Goal: Task Accomplishment & Management: Use online tool/utility

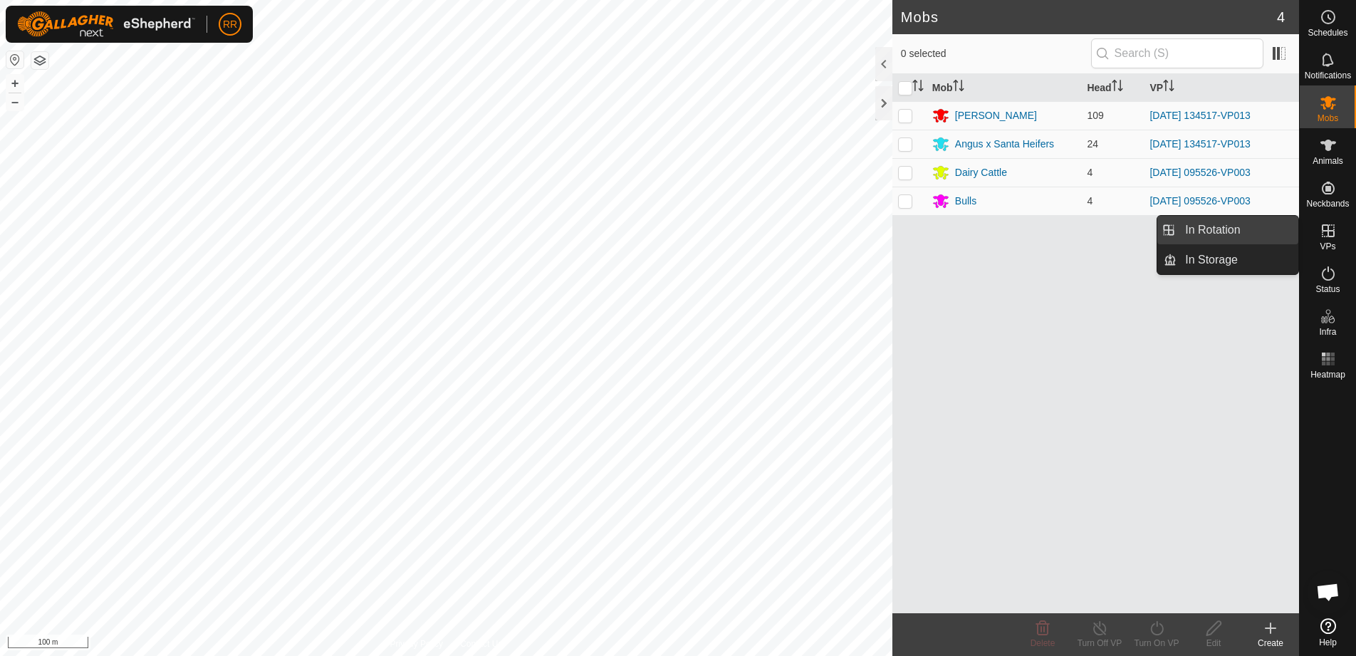
click at [1219, 231] on link "In Rotation" at bounding box center [1238, 230] width 122 height 28
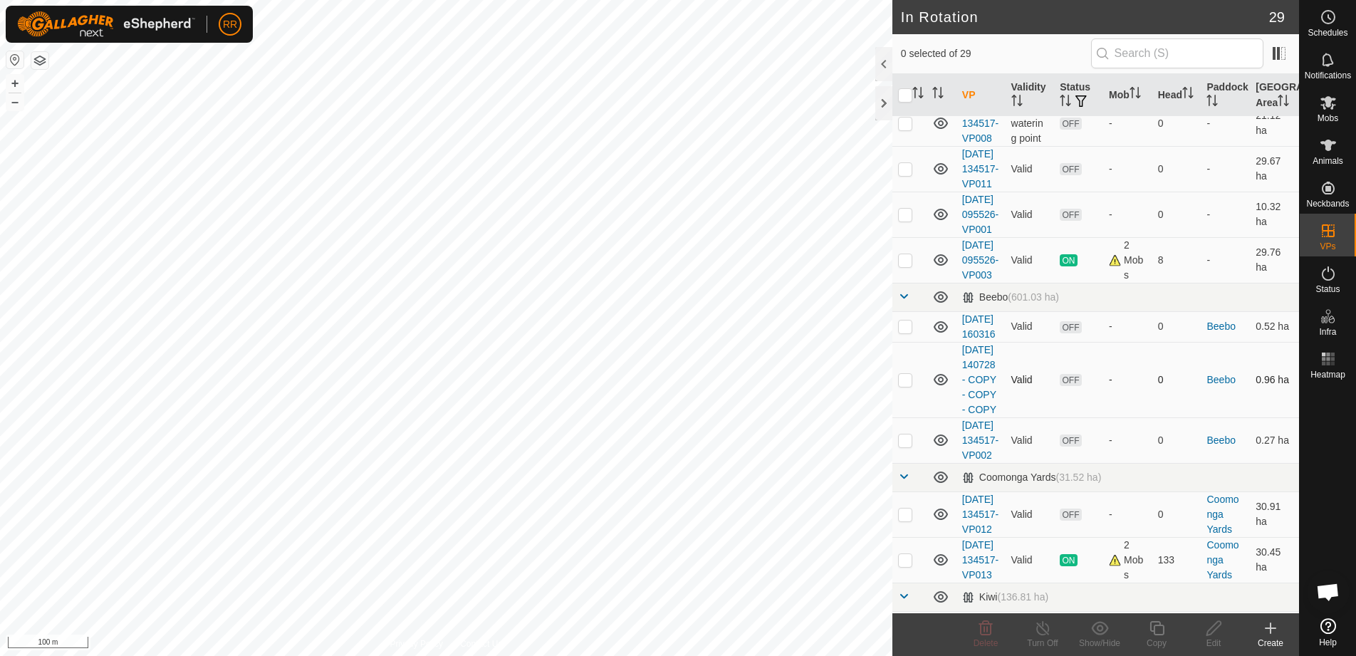
scroll to position [356, 0]
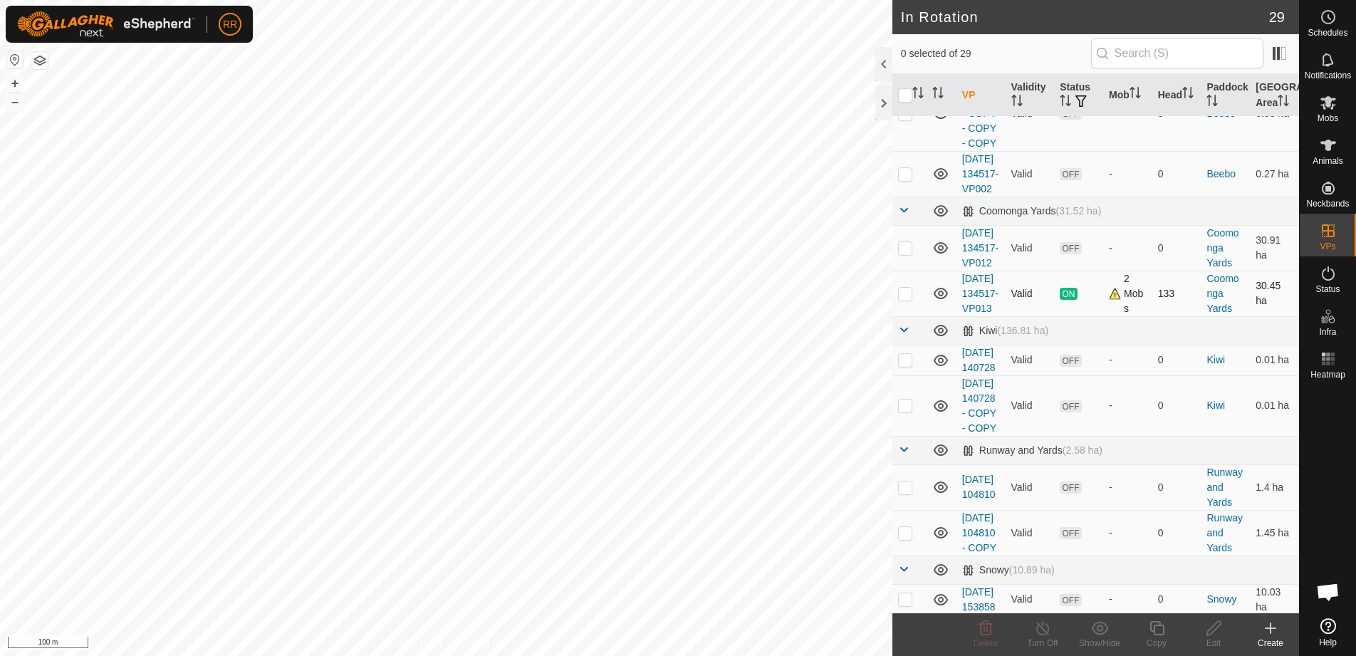
click at [917, 316] on td at bounding box center [909, 294] width 34 height 46
checkbox input "true"
click at [1155, 633] on icon at bounding box center [1157, 628] width 18 height 17
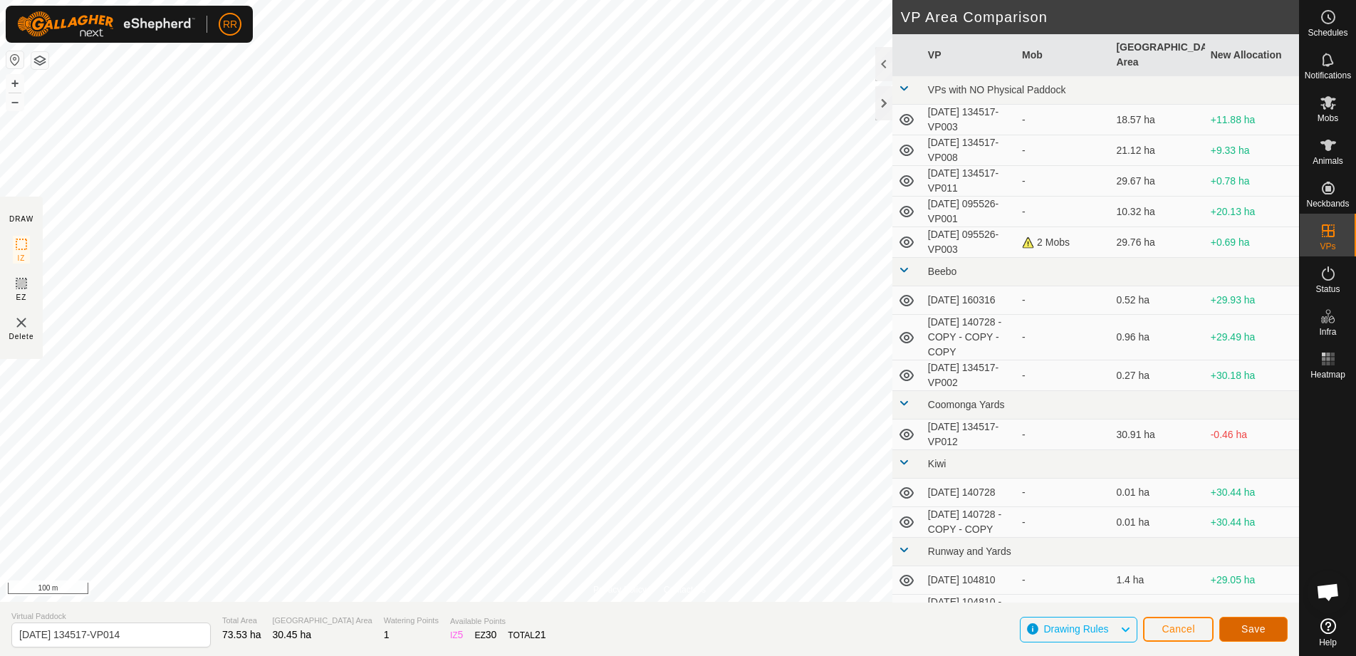
click at [1256, 630] on span "Save" at bounding box center [1253, 628] width 24 height 11
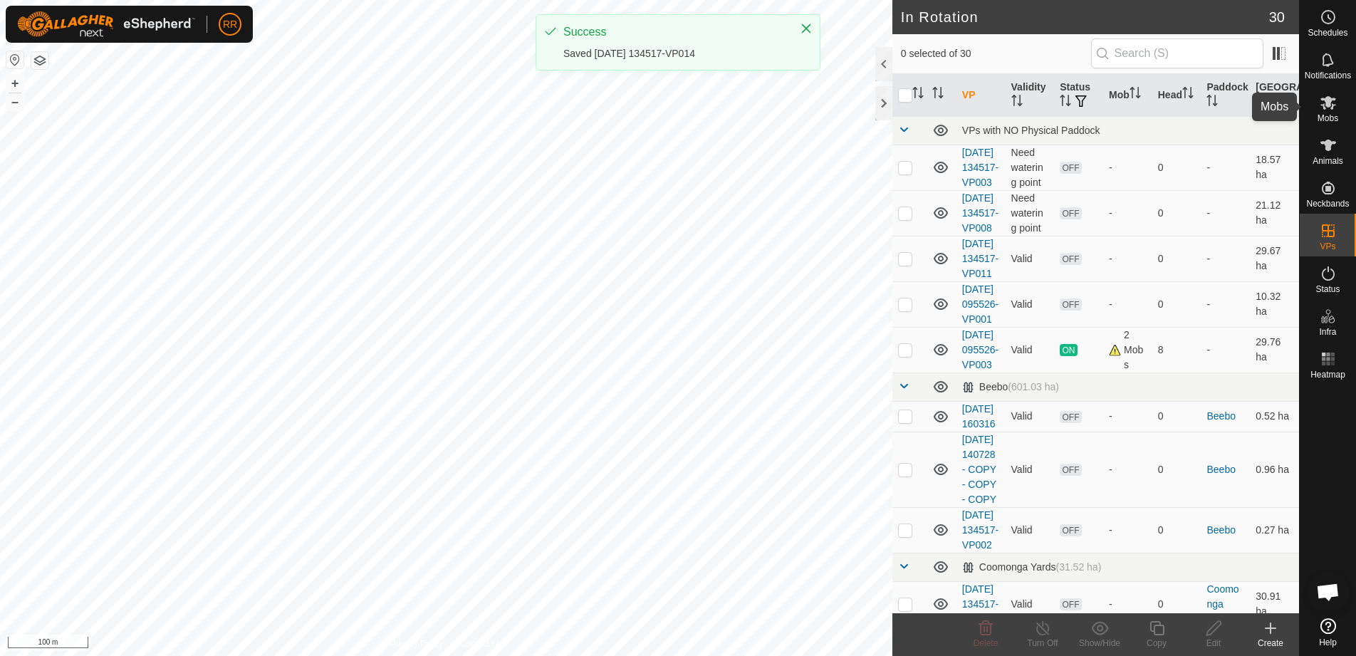
click at [1333, 112] on es-mob-svg-icon at bounding box center [1328, 102] width 26 height 23
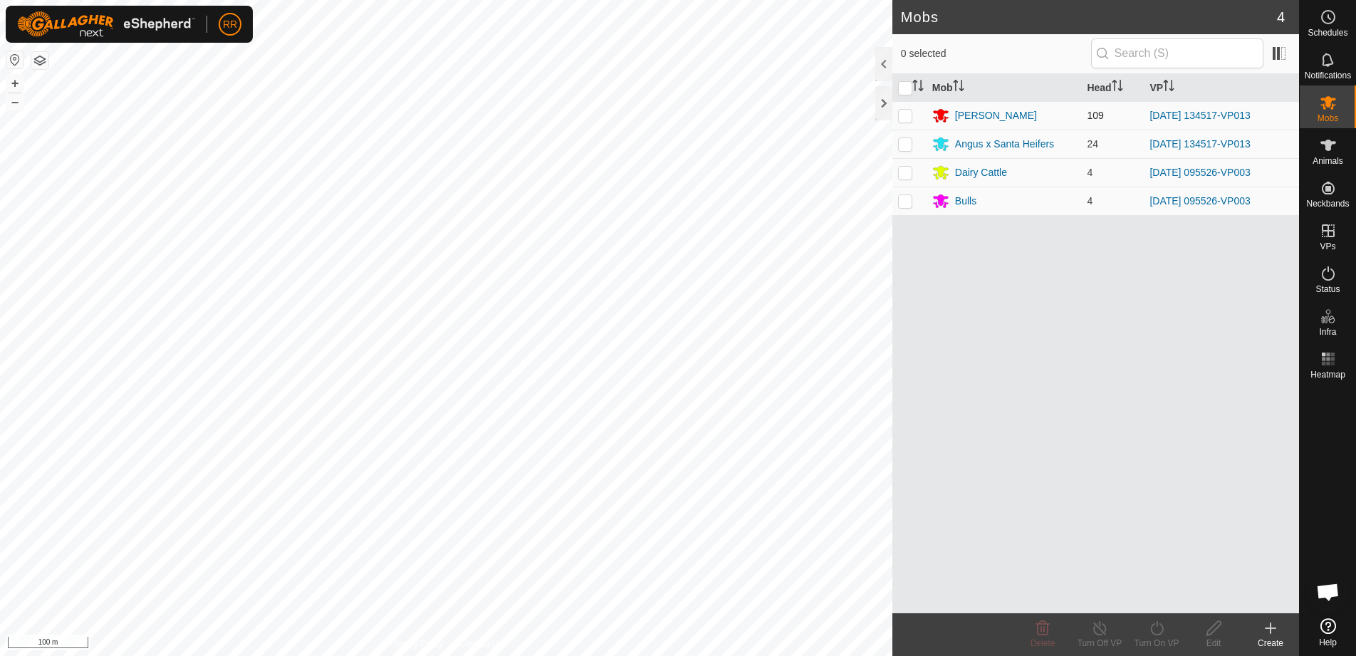
click at [911, 115] on p-checkbox at bounding box center [905, 115] width 14 height 11
checkbox input "true"
click at [903, 145] on p-checkbox at bounding box center [905, 143] width 14 height 11
checkbox input "true"
click at [1163, 634] on icon at bounding box center [1157, 628] width 18 height 17
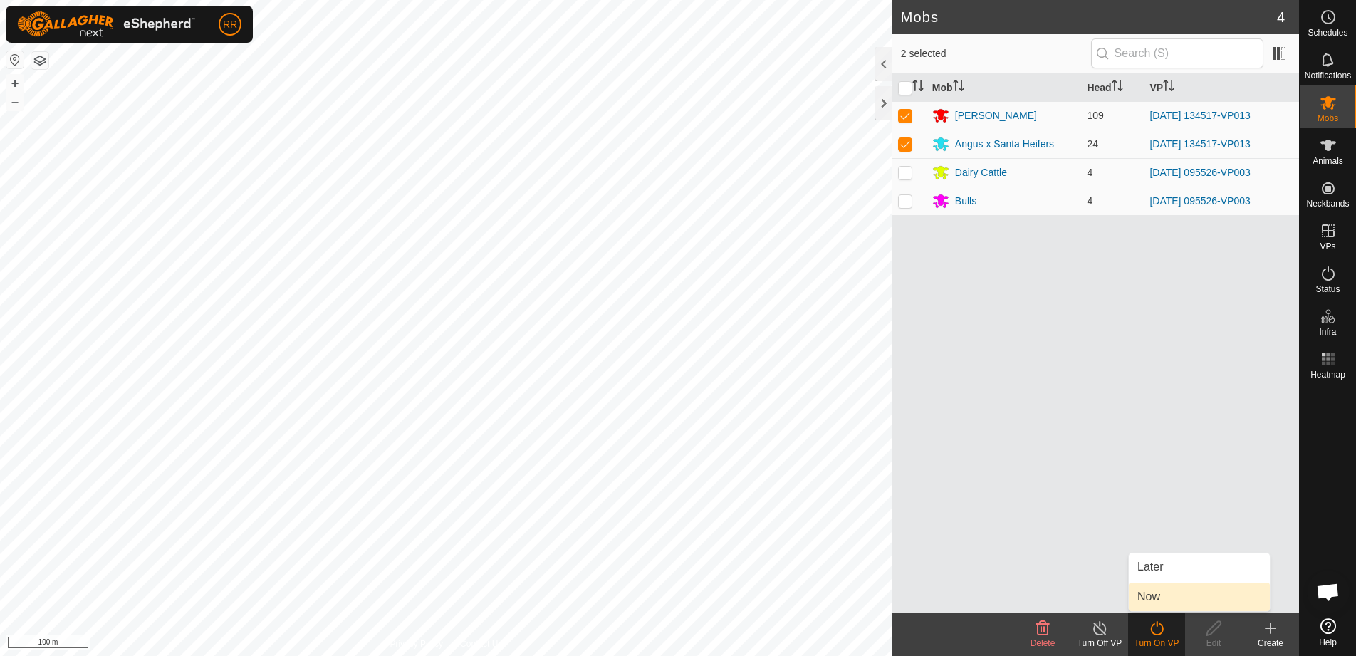
click at [1145, 598] on link "Now" at bounding box center [1199, 597] width 141 height 28
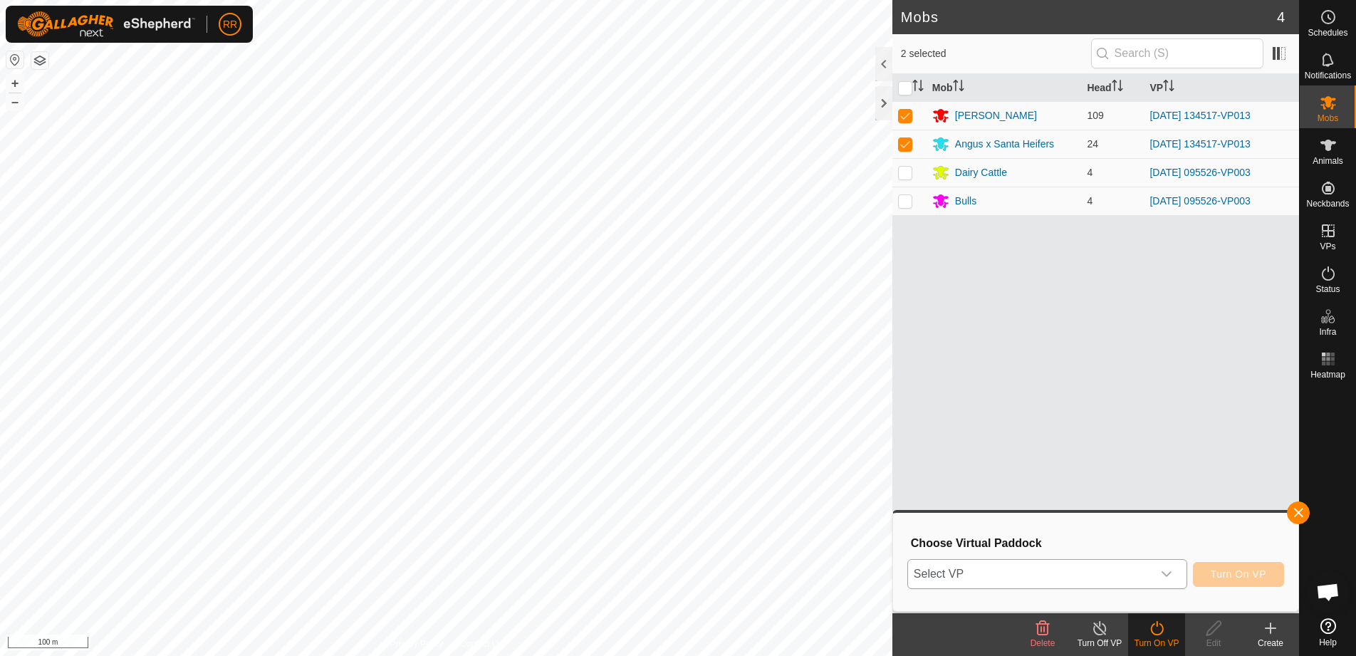
click at [1085, 580] on span "Select VP" at bounding box center [1030, 574] width 244 height 28
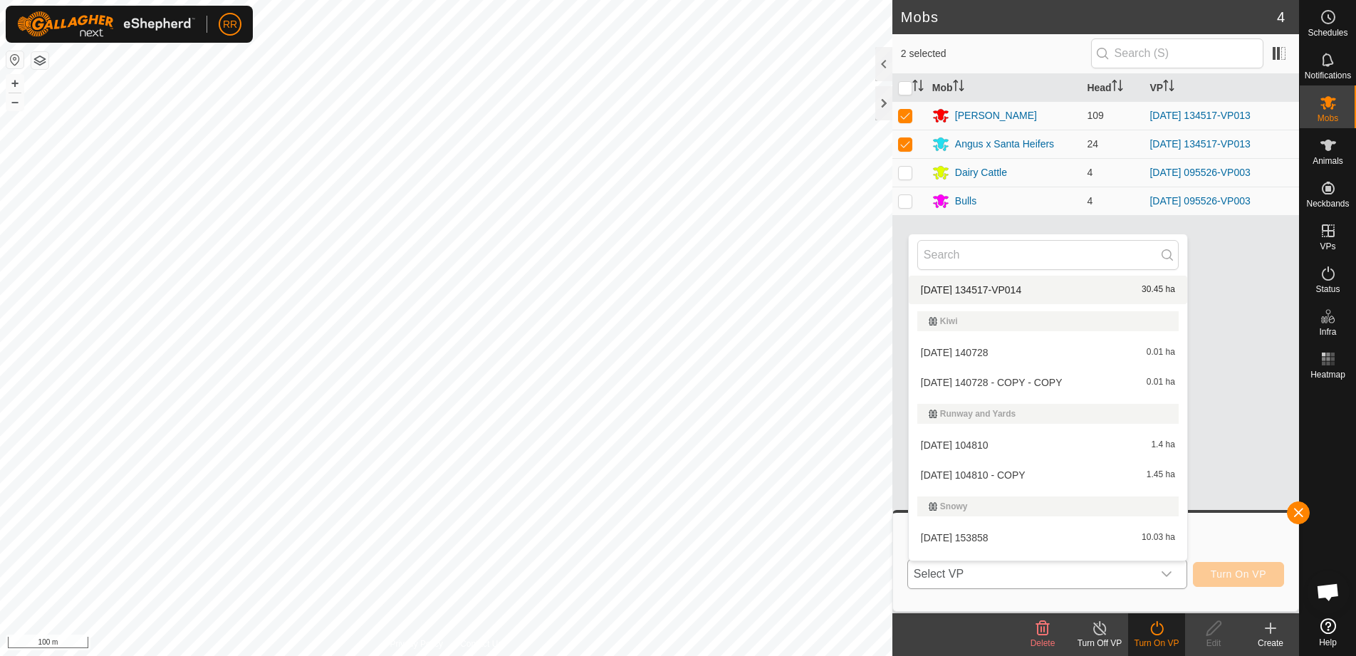
scroll to position [326, 0]
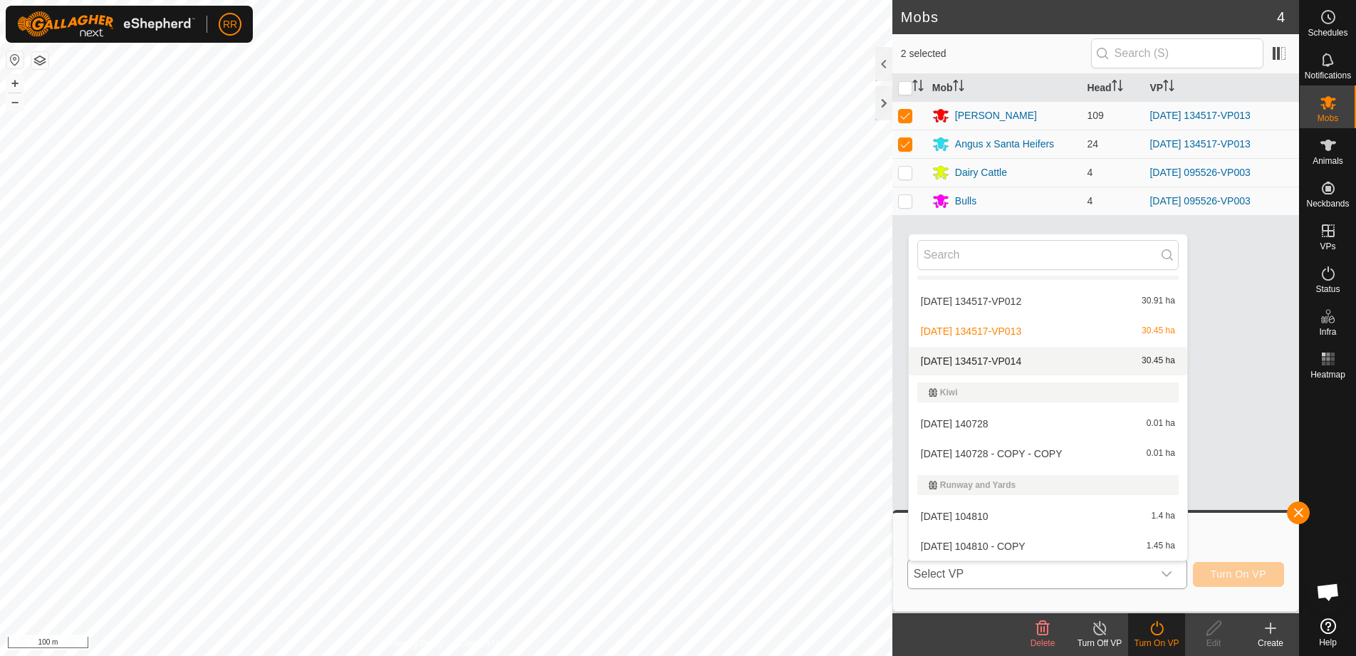
click at [974, 354] on li "[DATE] 134517-VP014 30.45 ha" at bounding box center [1048, 361] width 278 height 28
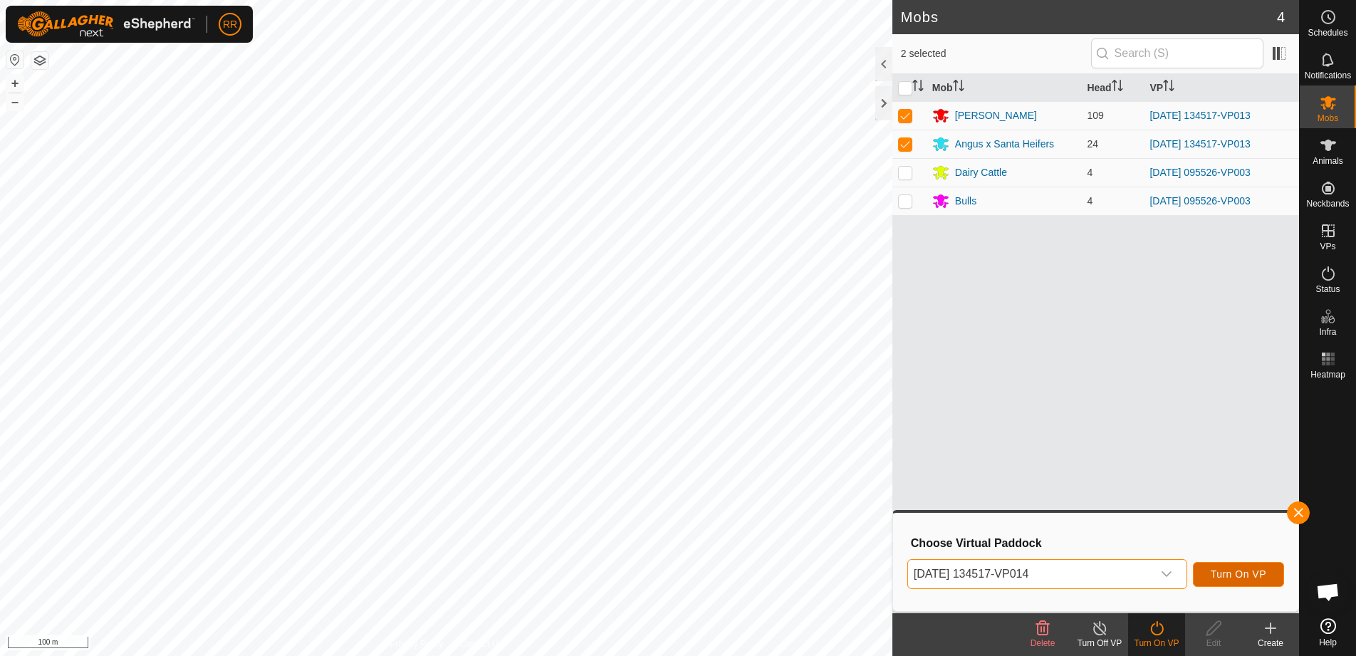
click at [1220, 578] on span "Turn On VP" at bounding box center [1239, 573] width 56 height 11
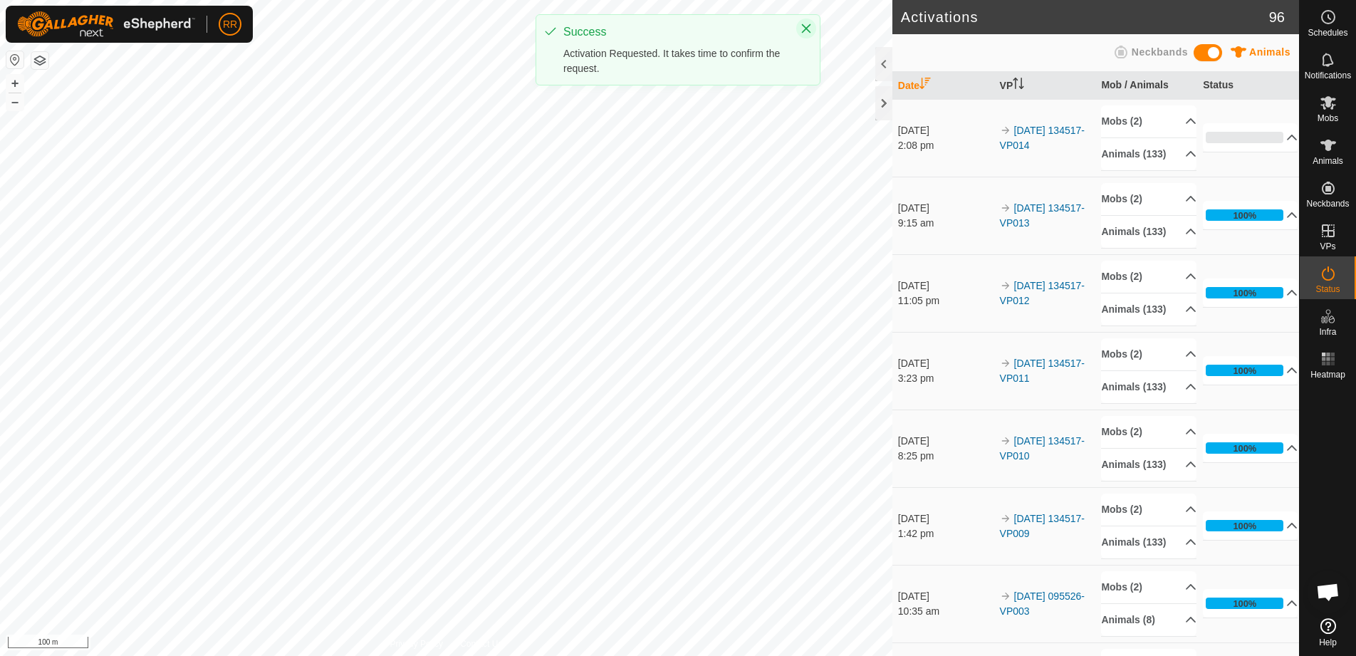
click at [801, 28] on icon "Close" at bounding box center [806, 28] width 11 height 11
